Goal: Task Accomplishment & Management: Manage account settings

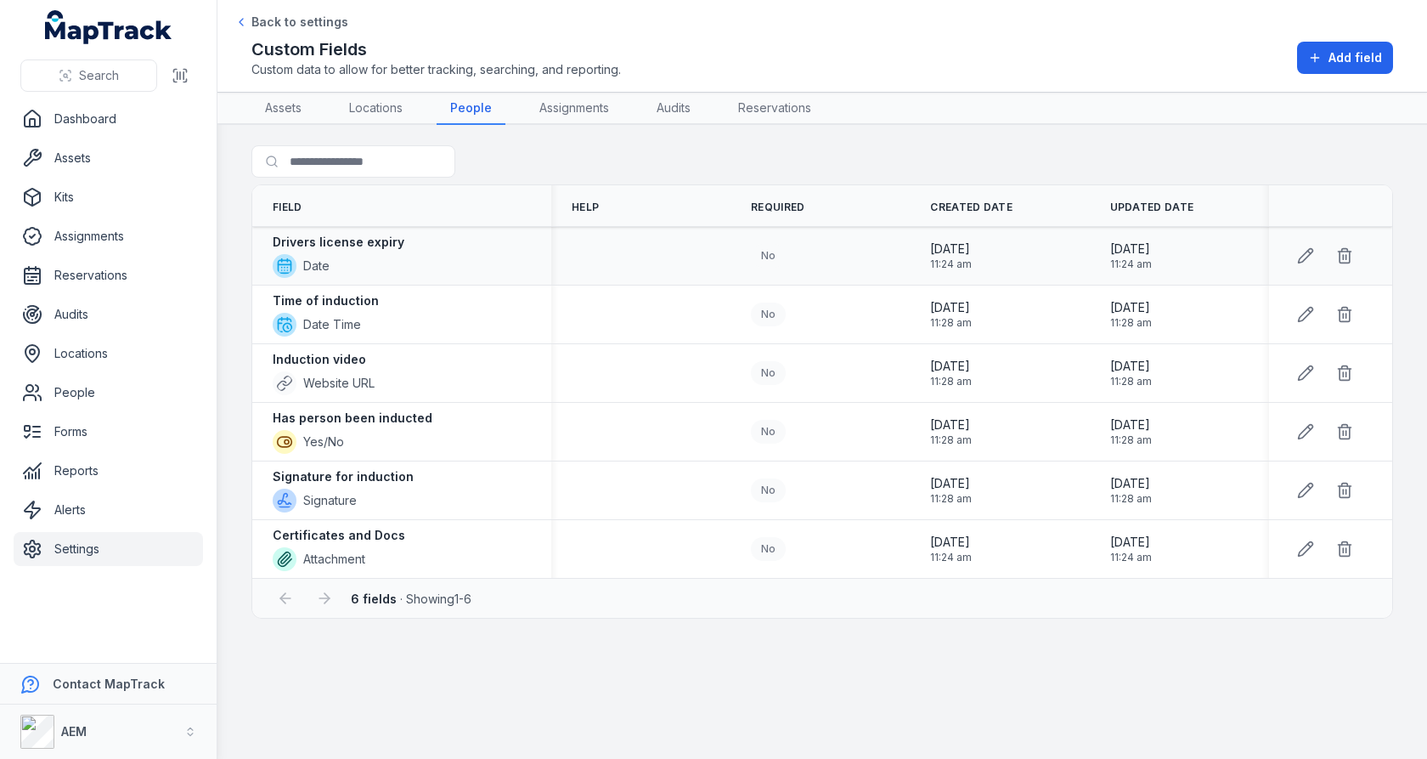
click at [426, 246] on div "Drivers license expiry Date" at bounding box center [402, 256] width 258 height 44
click at [399, 292] on div "Time of induction Date Time" at bounding box center [402, 314] width 258 height 44
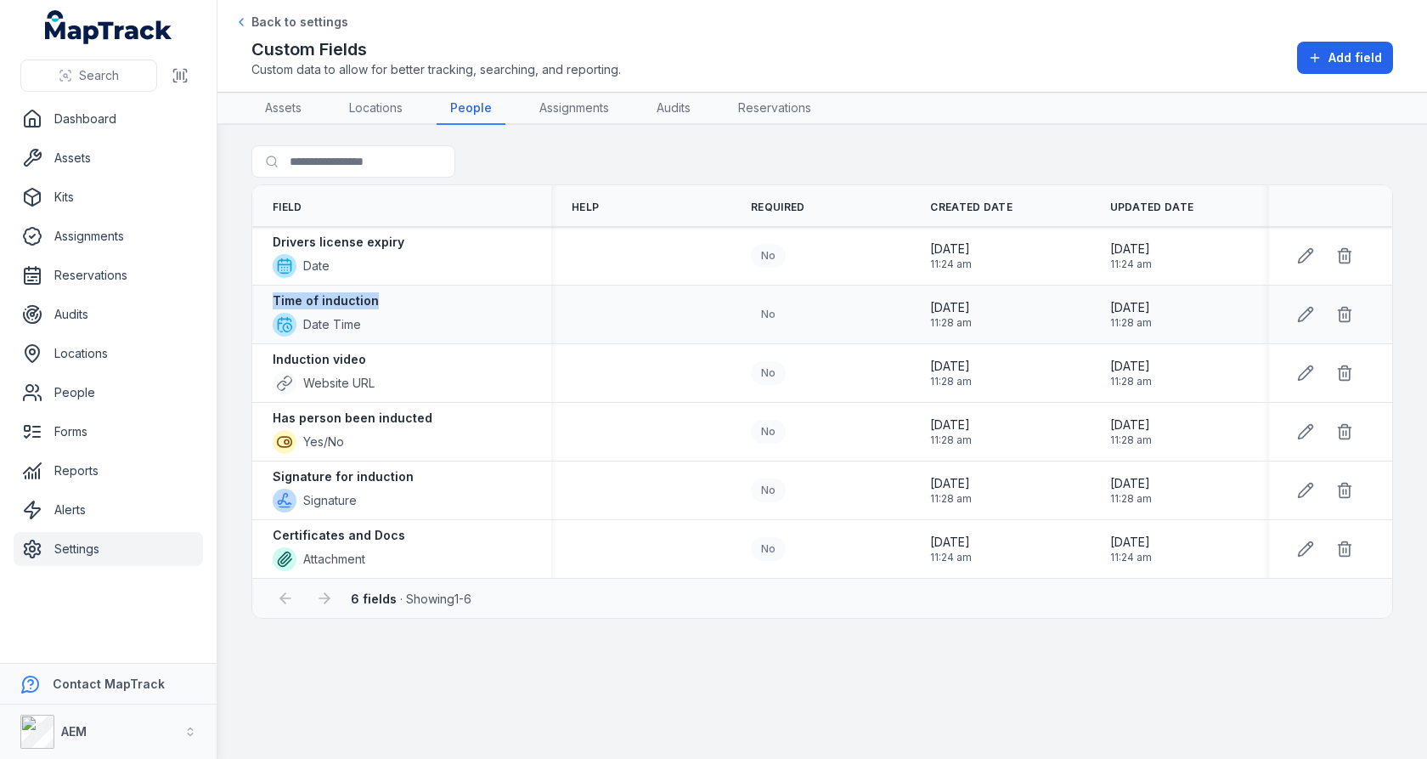
click at [399, 292] on div "Time of induction Date Time" at bounding box center [402, 314] width 258 height 44
click at [503, 364] on div "Induction video Website URL" at bounding box center [402, 373] width 258 height 44
click at [454, 411] on div "Has person been inducted Yes/No" at bounding box center [402, 431] width 258 height 44
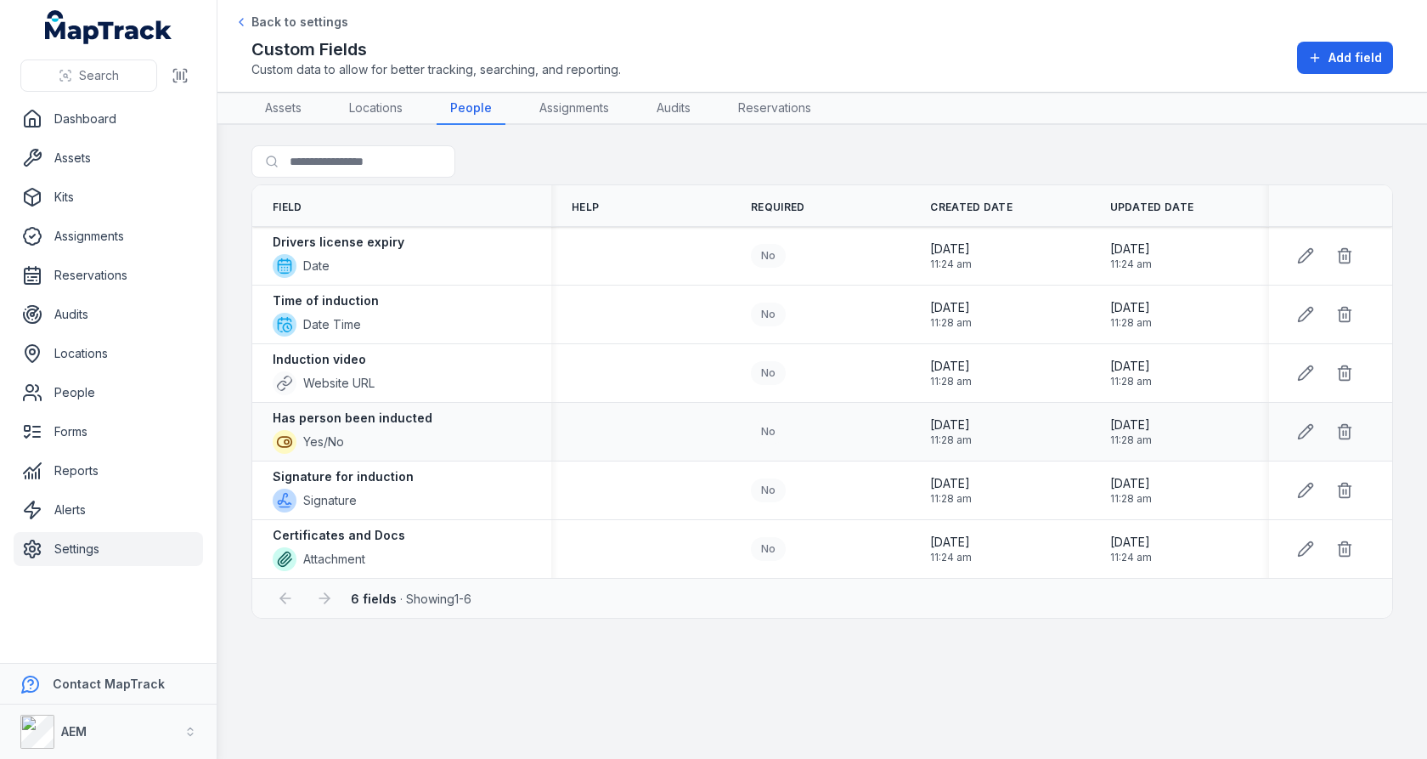
click at [454, 411] on div "Has person been inducted Yes/No" at bounding box center [402, 431] width 258 height 44
click at [491, 351] on div "Induction video Website URL" at bounding box center [402, 373] width 258 height 44
click at [438, 415] on div "Has person been inducted Yes/No" at bounding box center [402, 431] width 258 height 44
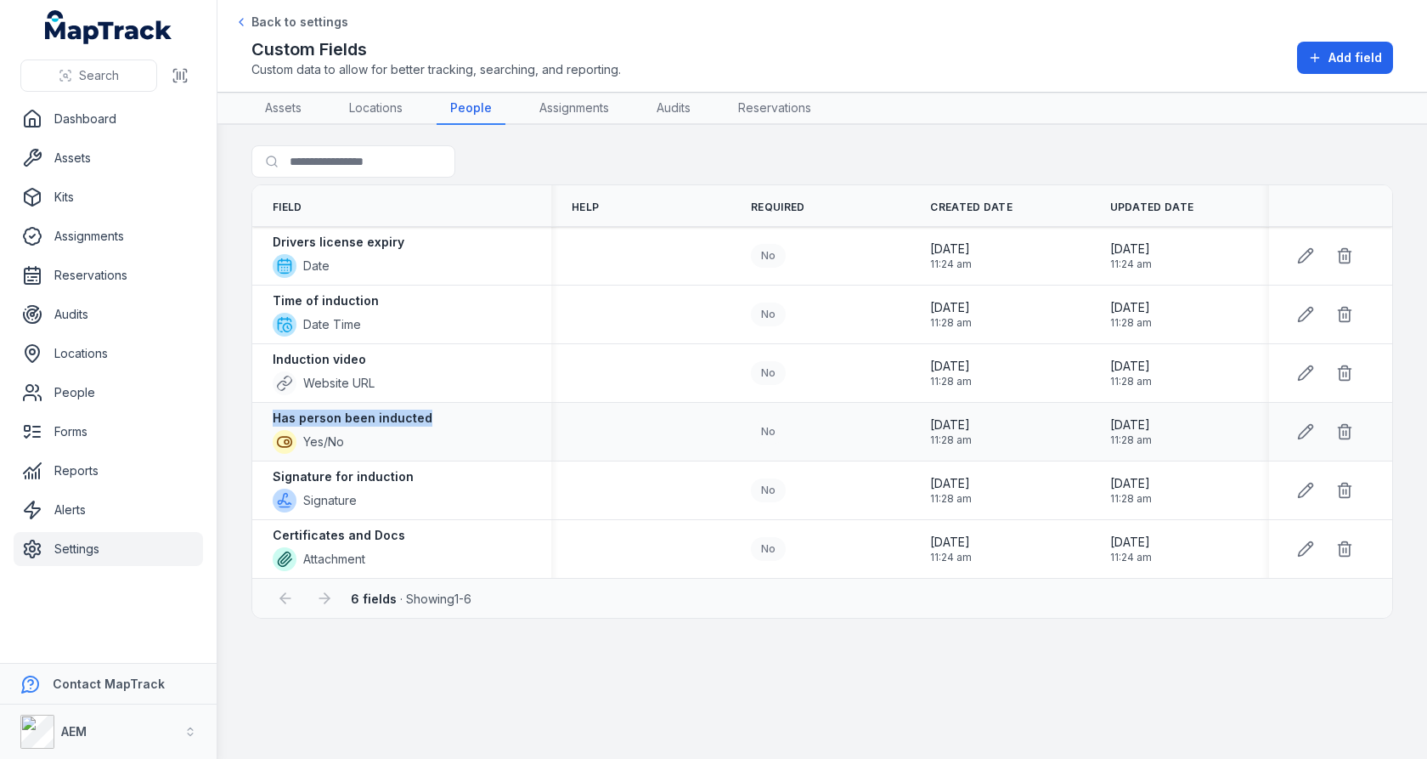
click at [438, 415] on div "Has person been inducted Yes/No" at bounding box center [402, 431] width 258 height 44
click at [406, 475] on div "Signature for induction Signature" at bounding box center [402, 490] width 258 height 44
click at [404, 536] on div "Certificates and Docs Attachment" at bounding box center [402, 549] width 258 height 44
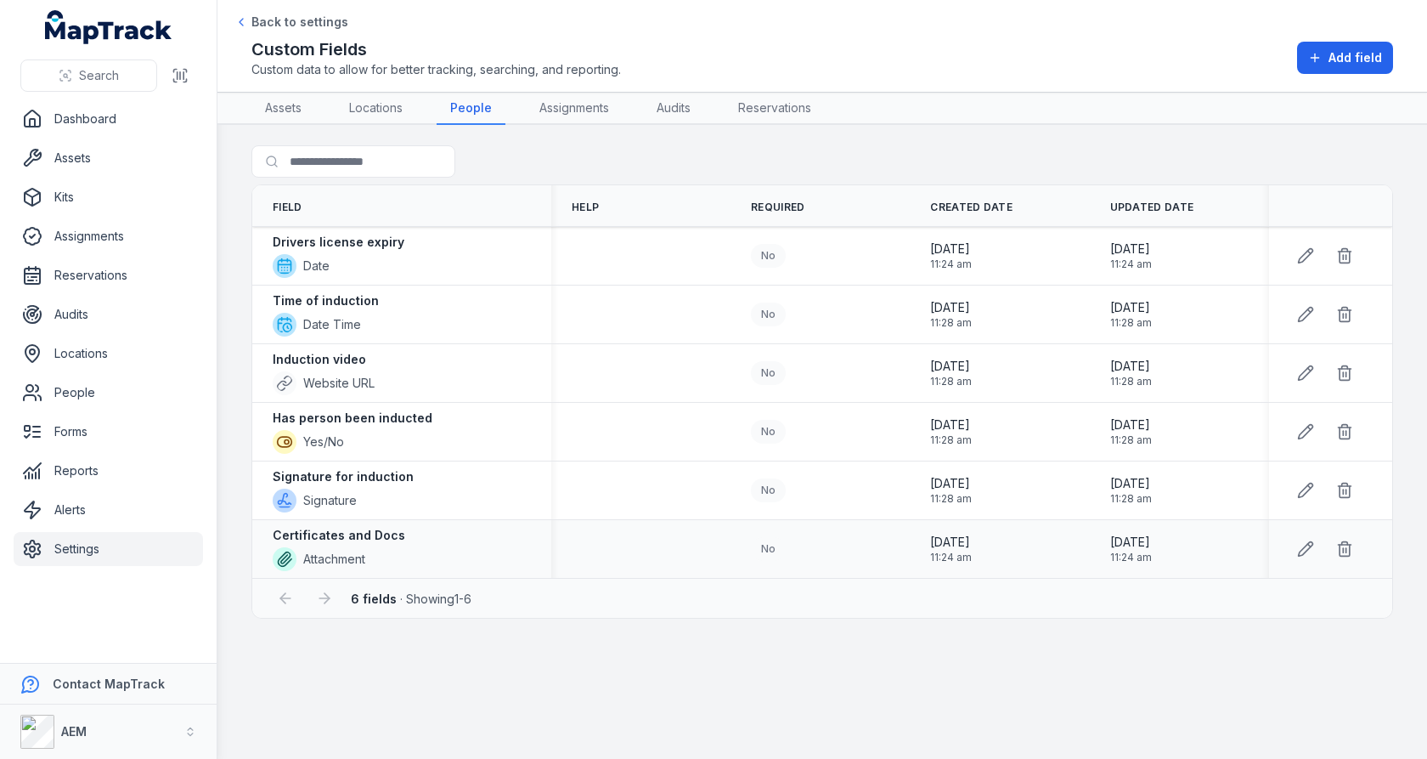
click at [404, 536] on div "Certificates and Docs Attachment" at bounding box center [402, 549] width 258 height 44
click at [733, 443] on div "No" at bounding box center [820, 431] width 179 height 37
click at [863, 179] on div "Search for fields" at bounding box center [822, 164] width 1142 height 39
click at [591, 107] on link "Assignments" at bounding box center [574, 109] width 97 height 32
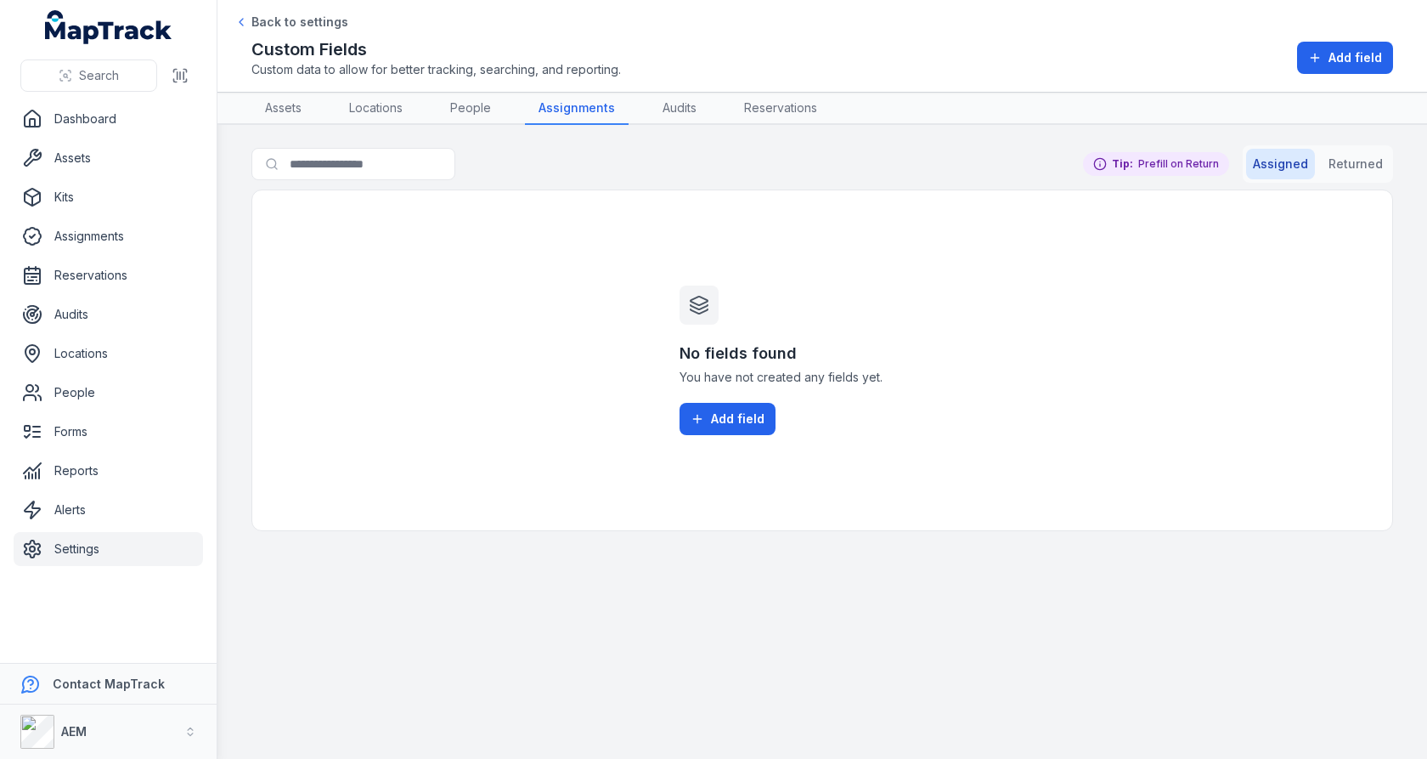
click at [807, 281] on div "No fields found You have not created any fields yet. Add field" at bounding box center [822, 360] width 326 height 340
click at [102, 157] on link "Assets" at bounding box center [108, 158] width 189 height 34
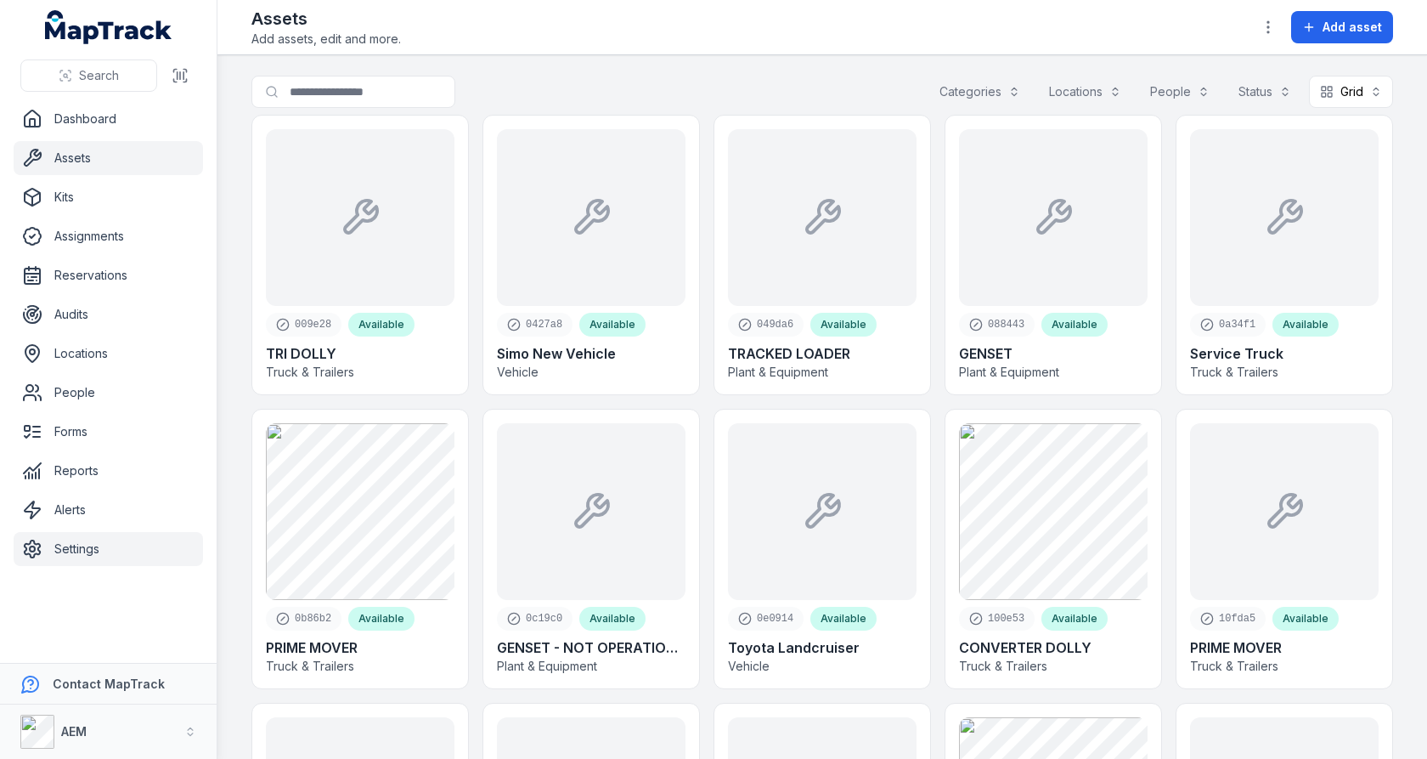
click at [138, 550] on link "Settings" at bounding box center [108, 549] width 189 height 34
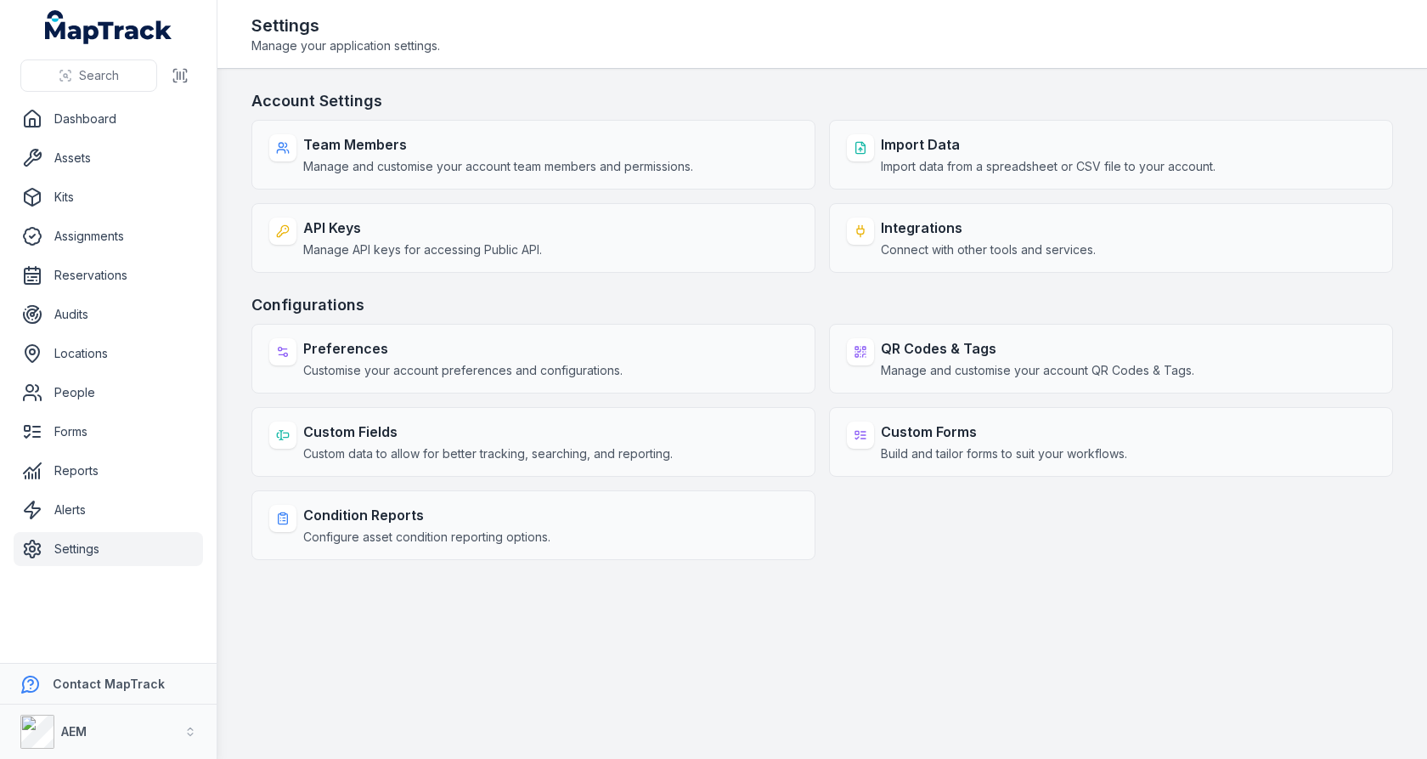
click at [820, 303] on h3 "Configurations" at bounding box center [822, 305] width 1142 height 24
click at [820, 301] on h3 "Configurations" at bounding box center [822, 305] width 1142 height 24
click at [131, 432] on link "Forms" at bounding box center [108, 432] width 189 height 34
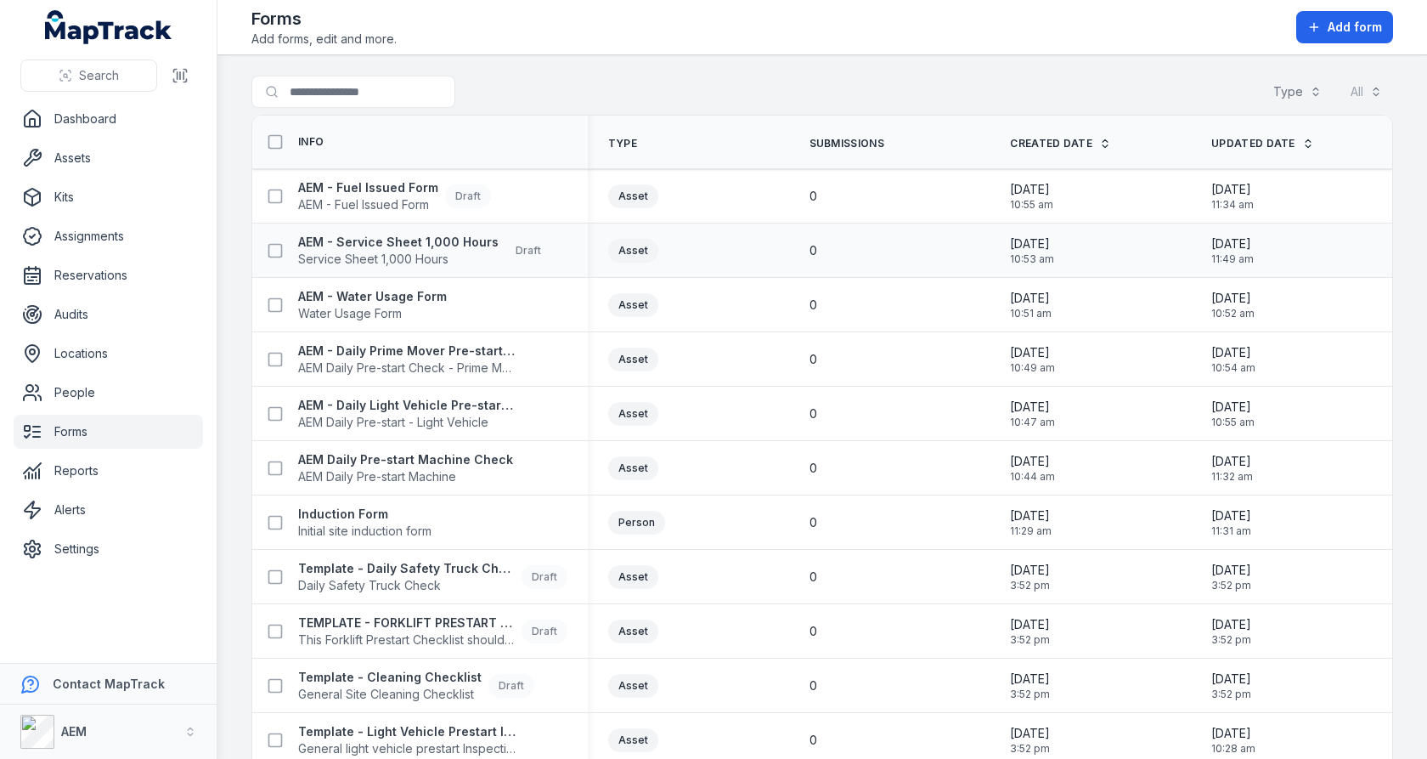
click at [827, 253] on div "0" at bounding box center [890, 250] width 161 height 17
click at [1314, 27] on icon at bounding box center [1314, 27] width 0 height 8
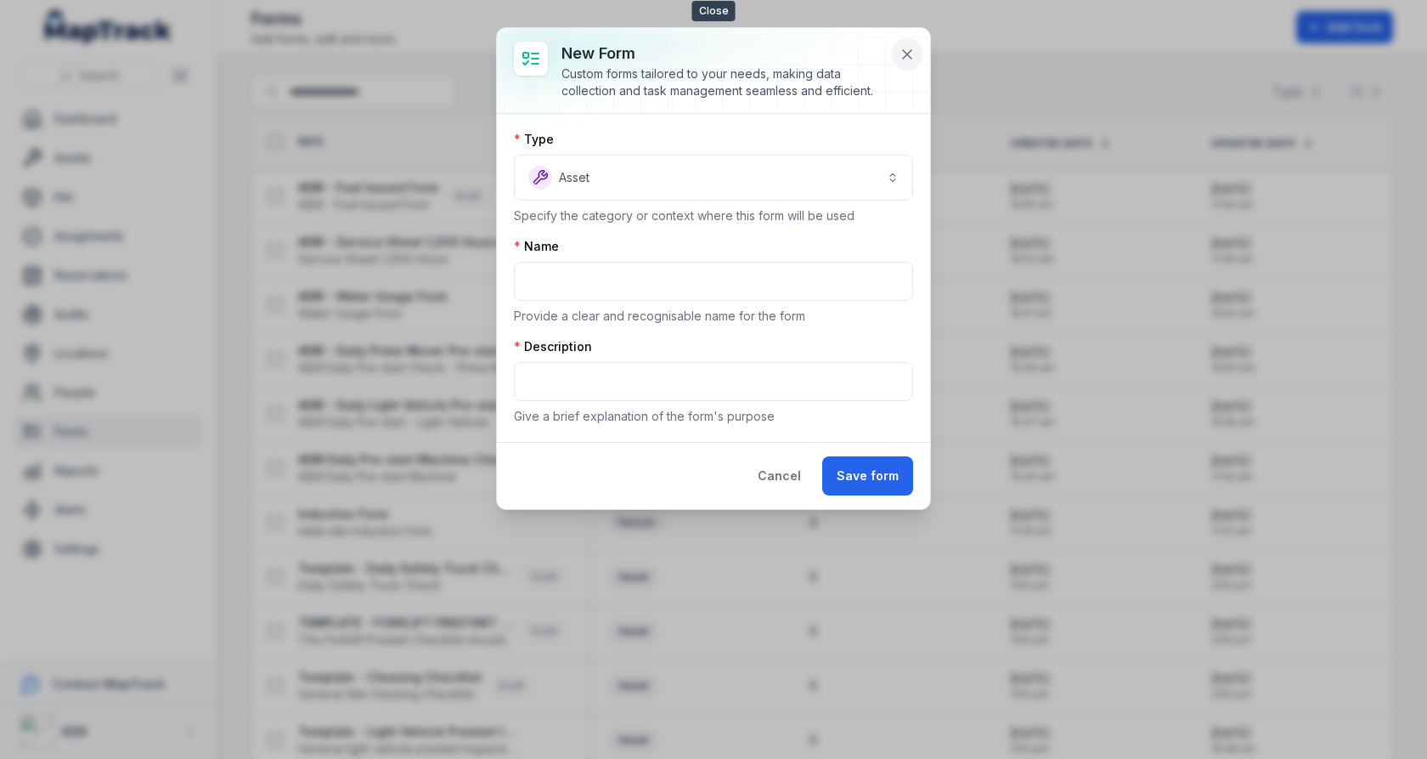
click at [913, 54] on icon at bounding box center [907, 54] width 17 height 17
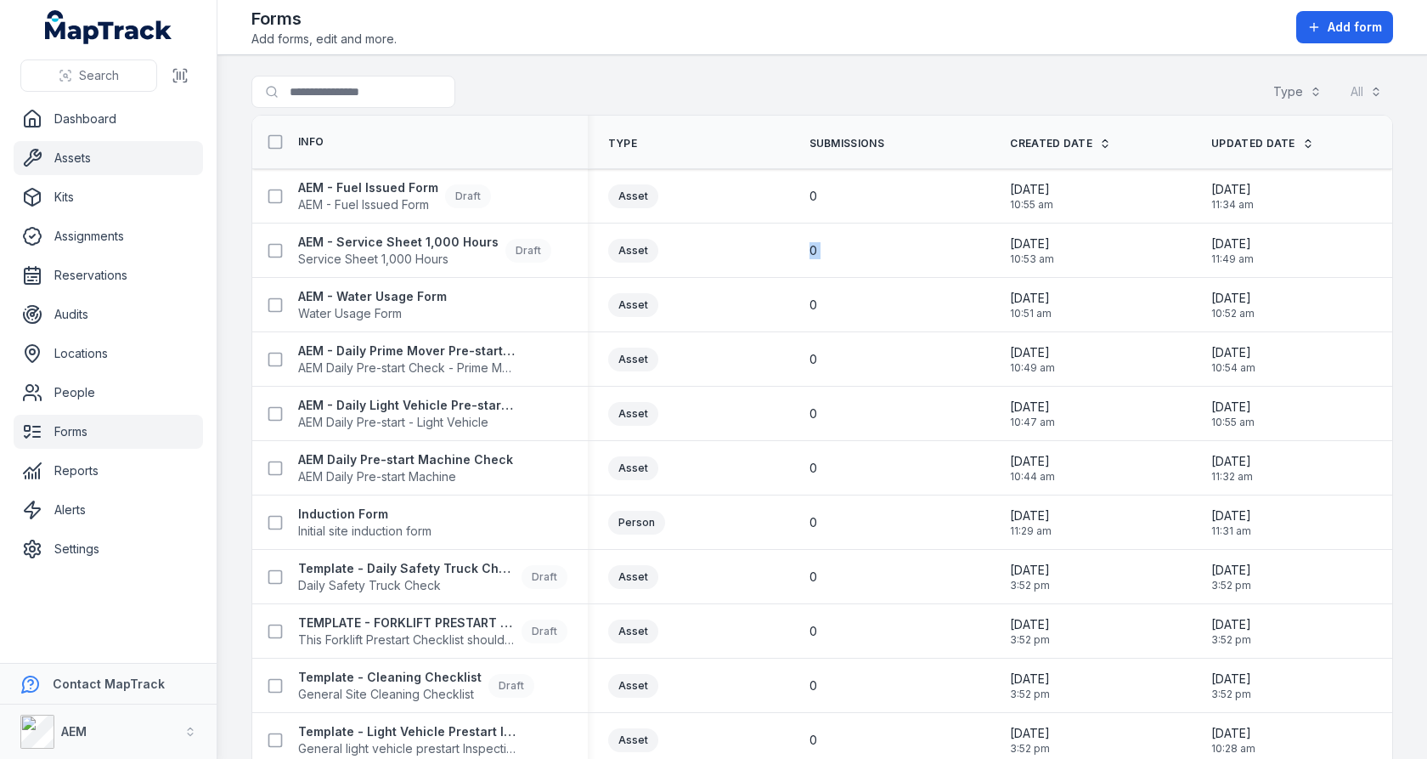
click at [46, 158] on link "Assets" at bounding box center [108, 158] width 189 height 34
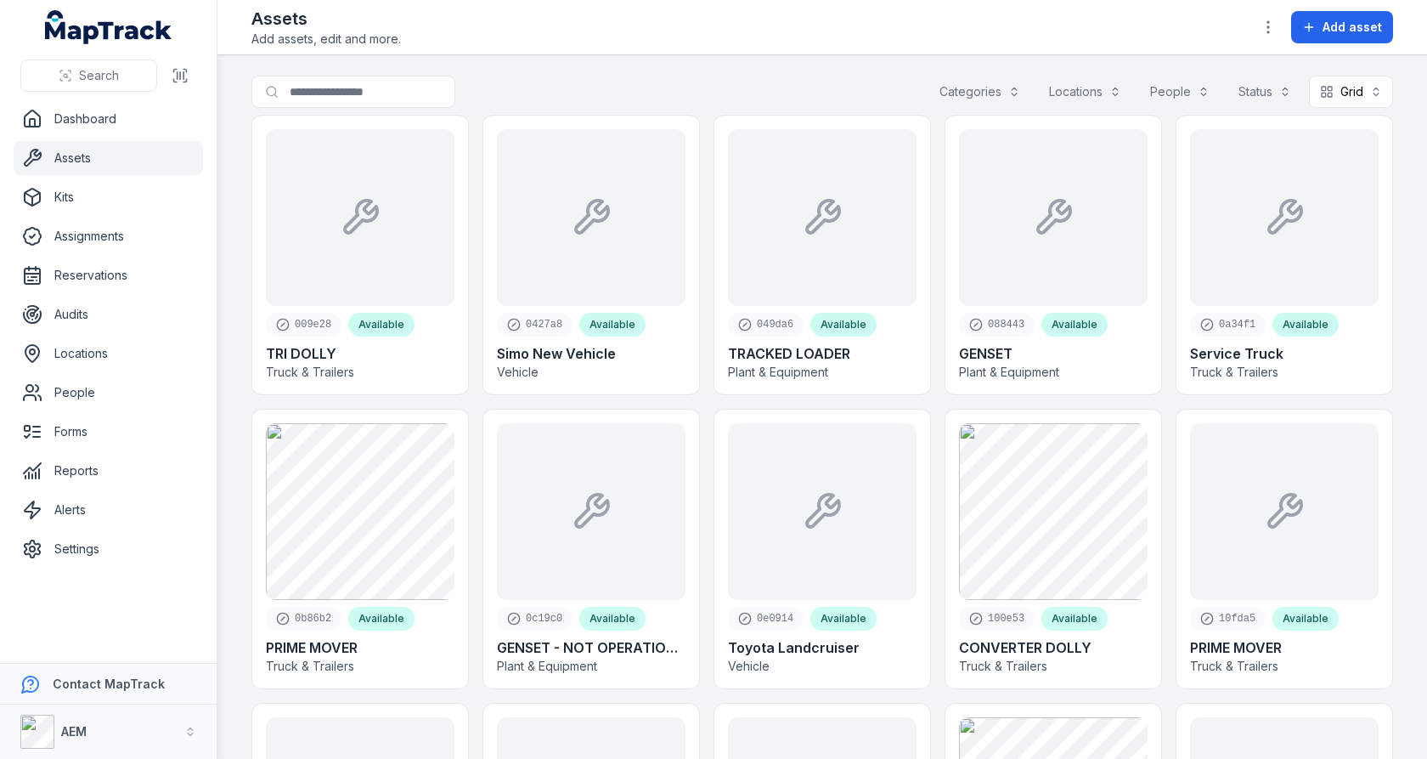
click at [678, 89] on div "Search for assets Categories Locations People Status Grid ****" at bounding box center [822, 95] width 1142 height 39
click at [447, 103] on input "Search for assets" at bounding box center [387, 92] width 272 height 32
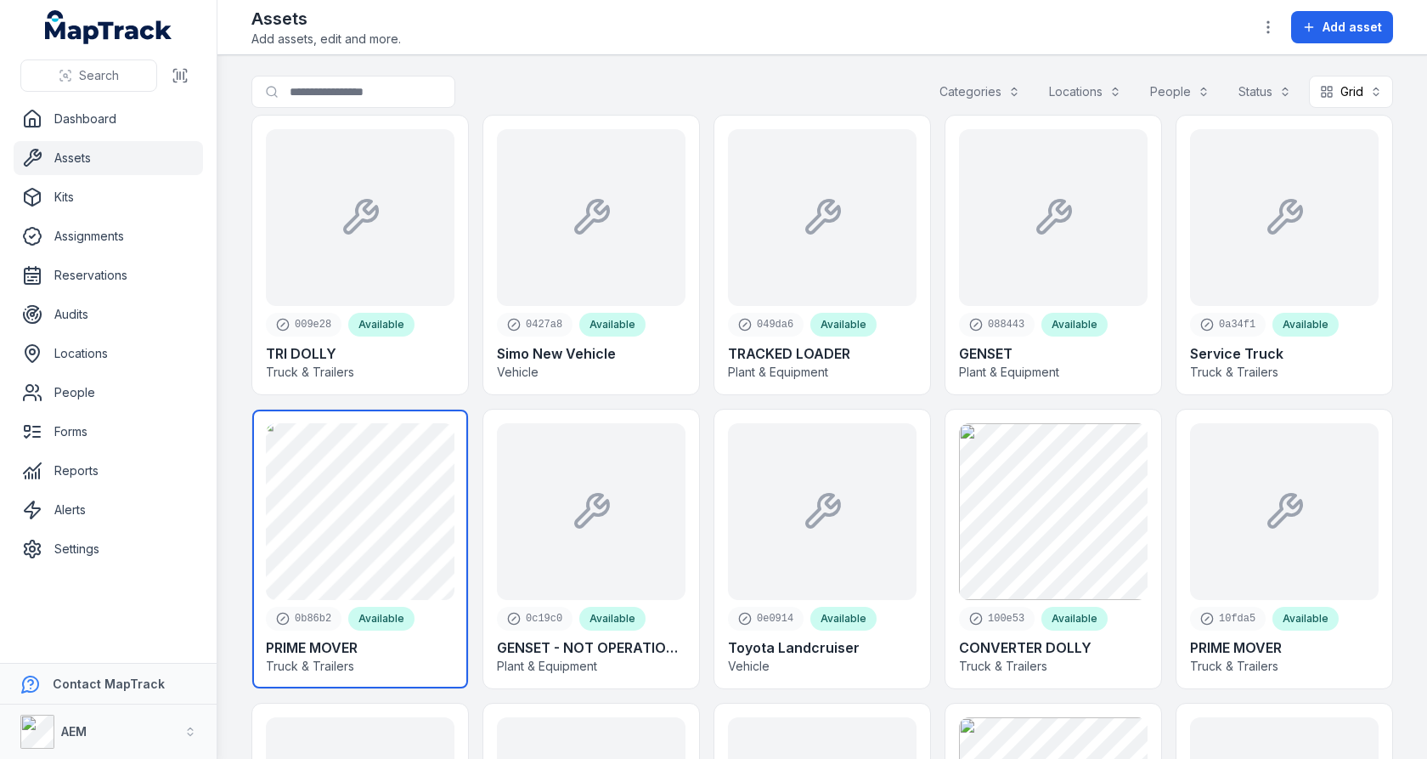
click at [382, 603] on link at bounding box center [360, 548] width 216 height 279
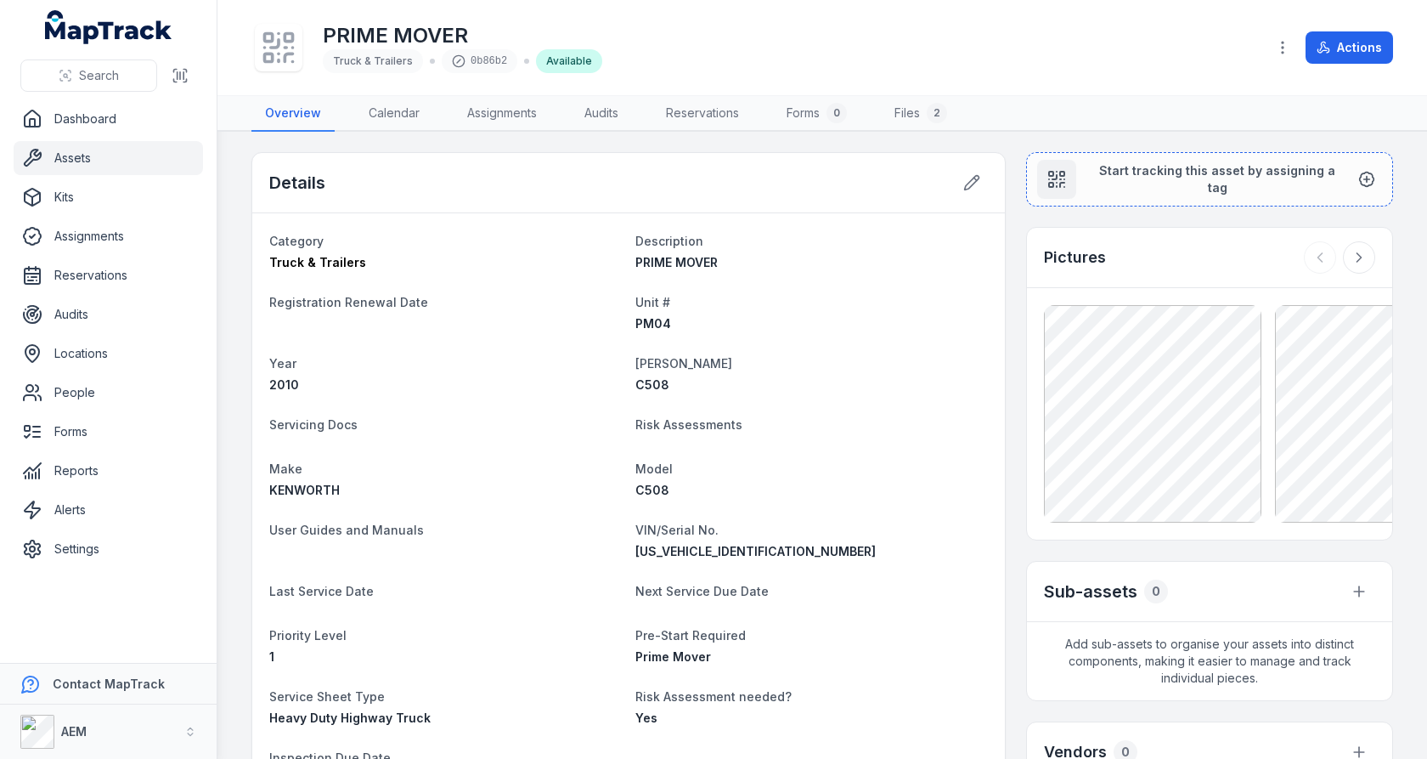
click at [646, 323] on span "PM04" at bounding box center [653, 323] width 36 height 14
copy span "PM04"
click at [791, 308] on dt "Unit #" at bounding box center [811, 301] width 353 height 20
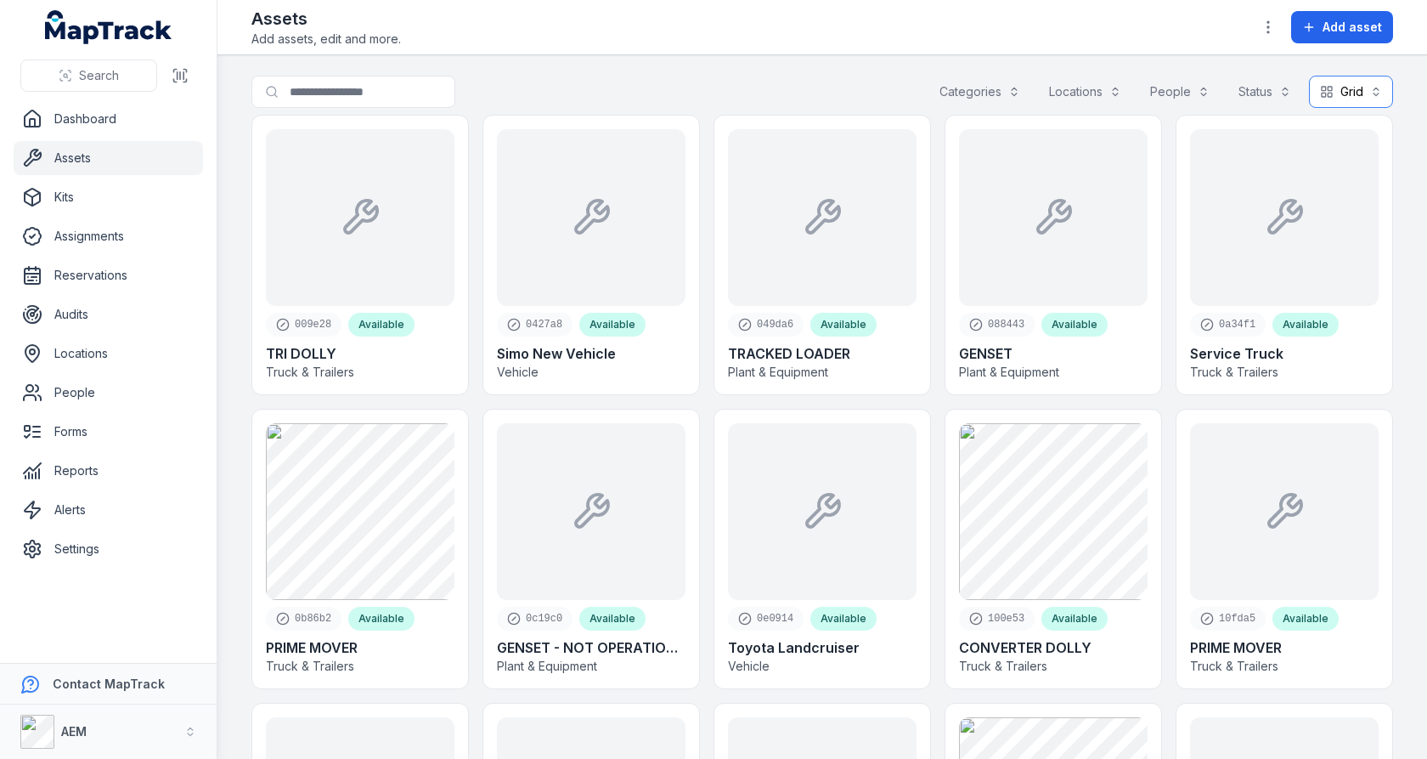
click at [1340, 80] on button "Grid ****" at bounding box center [1351, 92] width 84 height 32
click at [1328, 126] on span "Table" at bounding box center [1342, 133] width 32 height 17
